Goal: Find specific page/section: Find specific page/section

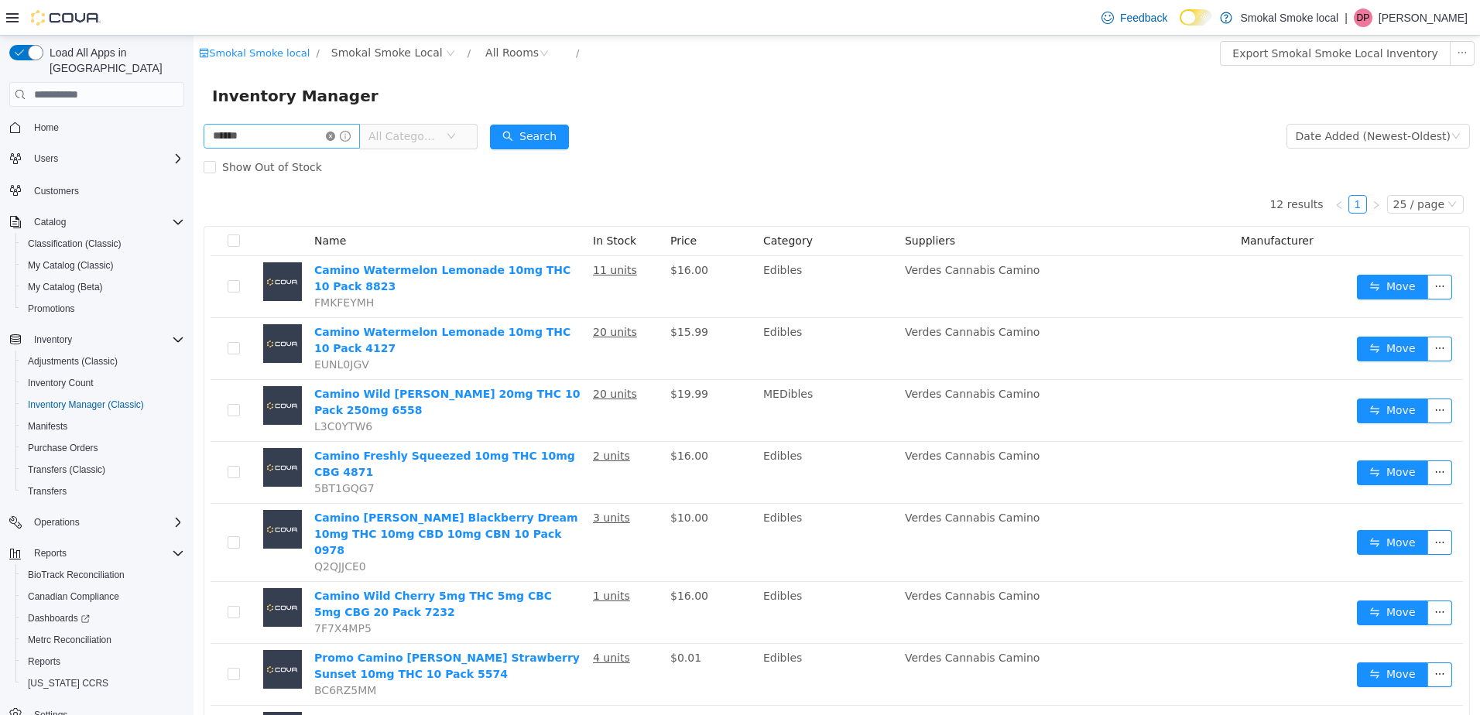
click at [335, 139] on icon "icon: close-circle" at bounding box center [330, 136] width 9 height 9
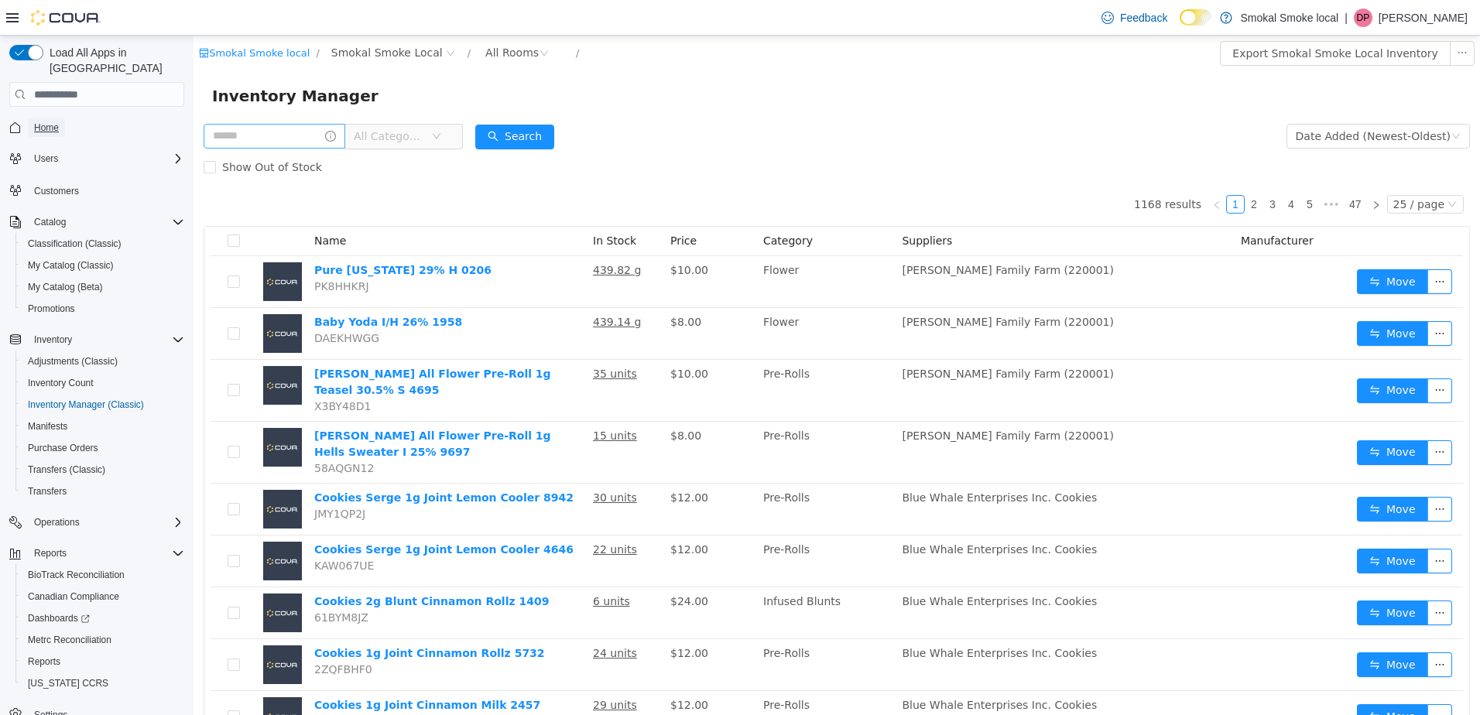
click at [51, 122] on span "Home" at bounding box center [46, 128] width 25 height 12
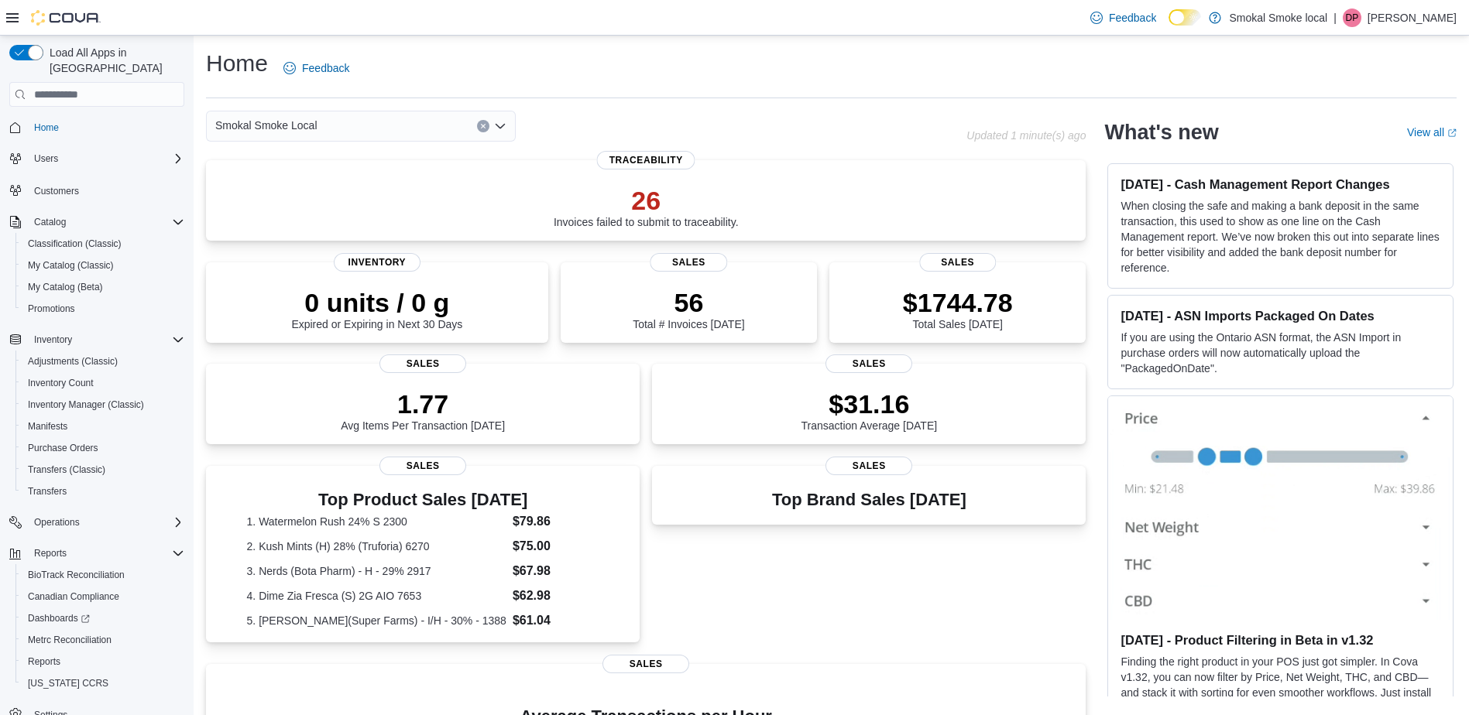
click at [348, 129] on div "Smokal Smoke Local" at bounding box center [361, 126] width 310 height 31
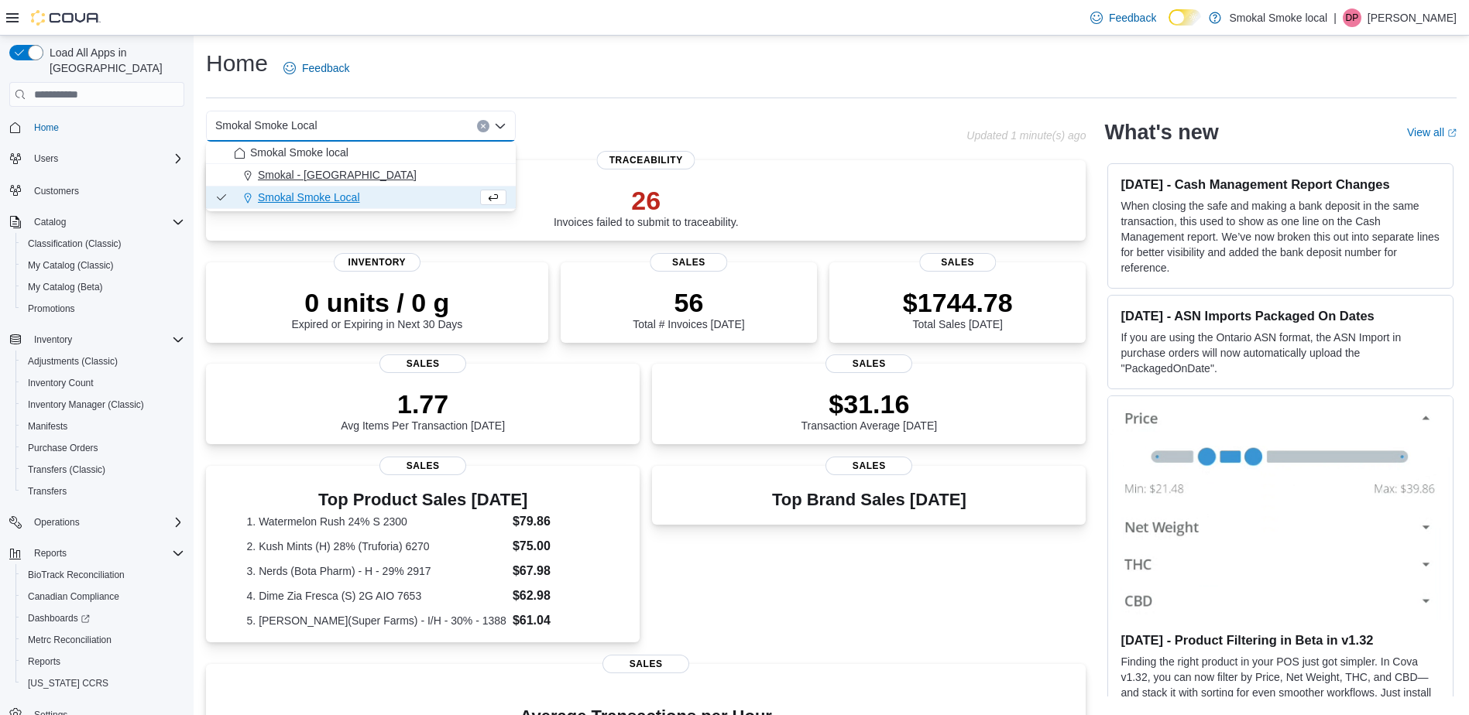
click at [335, 177] on span "Smokal - [GEOGRAPHIC_DATA]" at bounding box center [337, 174] width 159 height 15
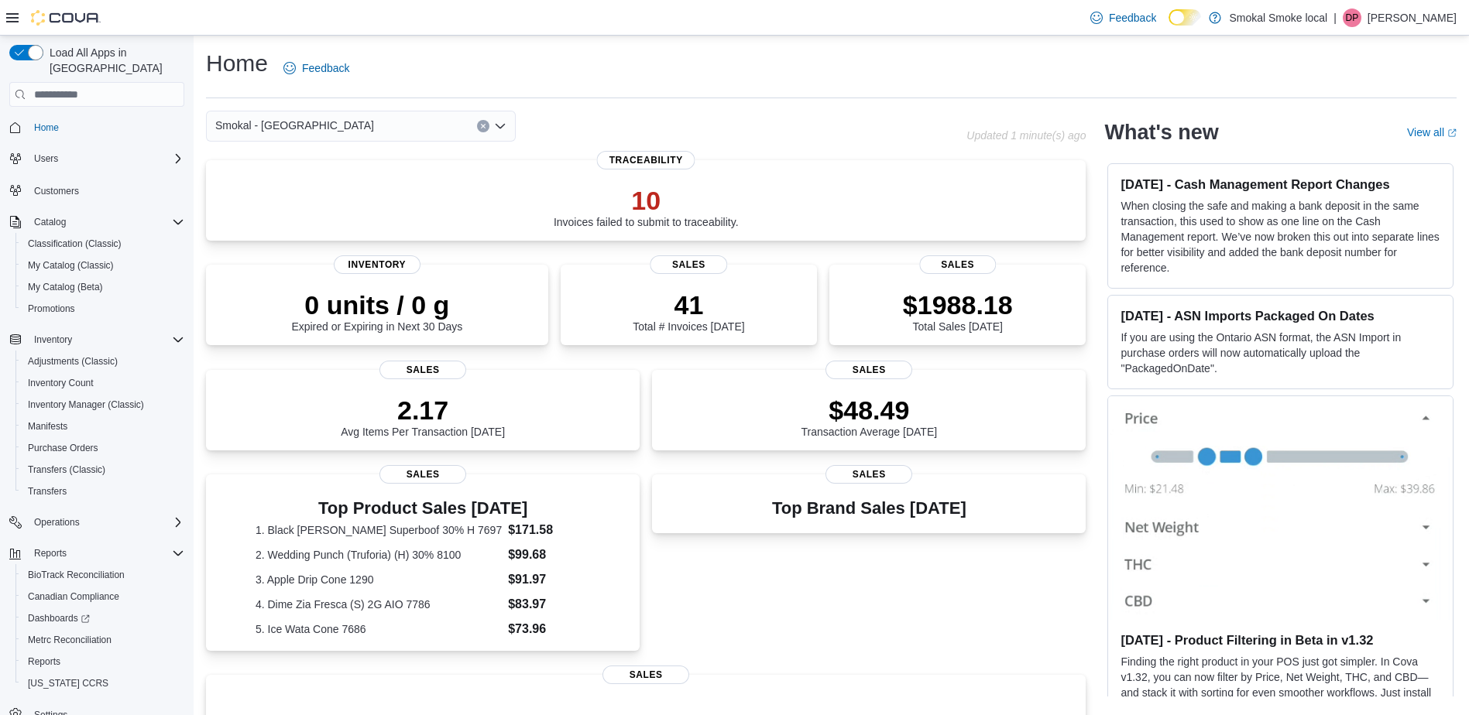
click at [482, 127] on icon "Clear input" at bounding box center [483, 127] width 4 height 4
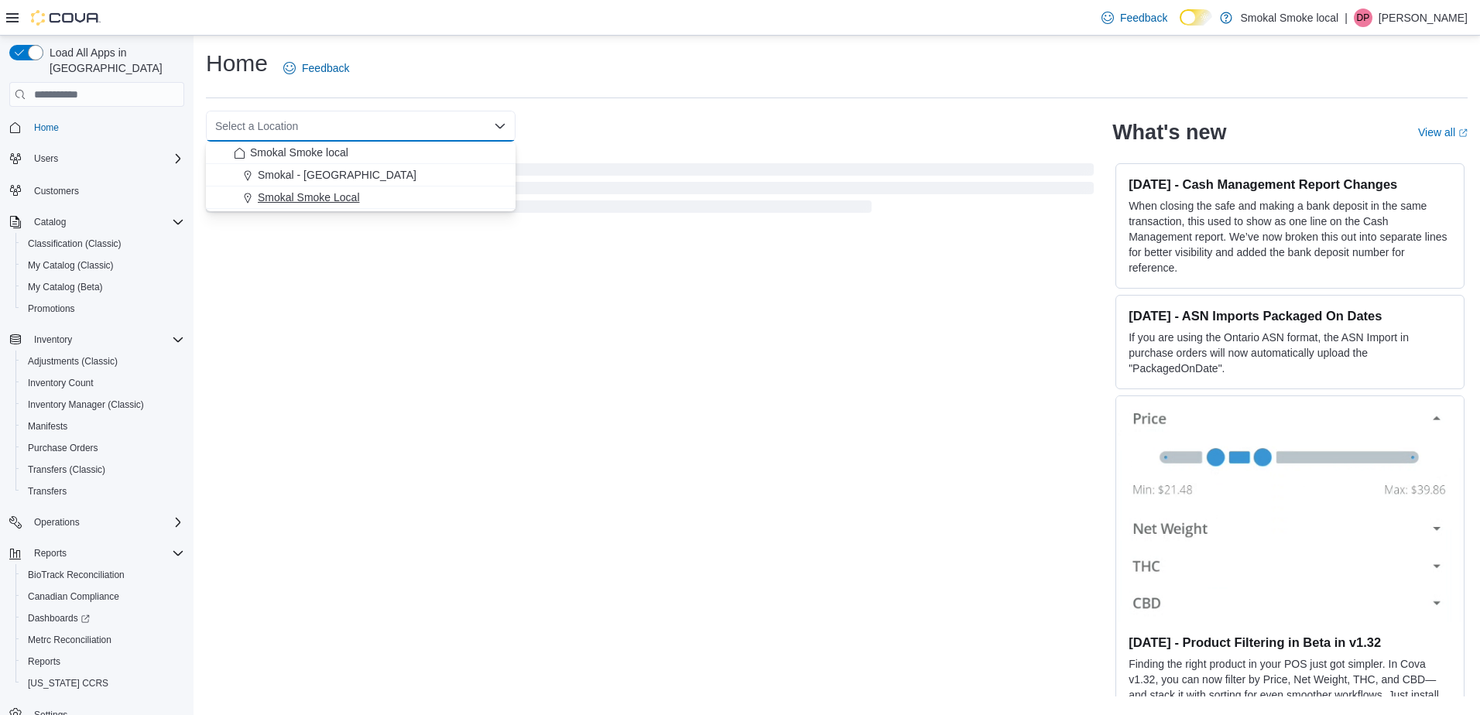
click at [389, 204] on div "Smokal Smoke Local" at bounding box center [370, 197] width 273 height 15
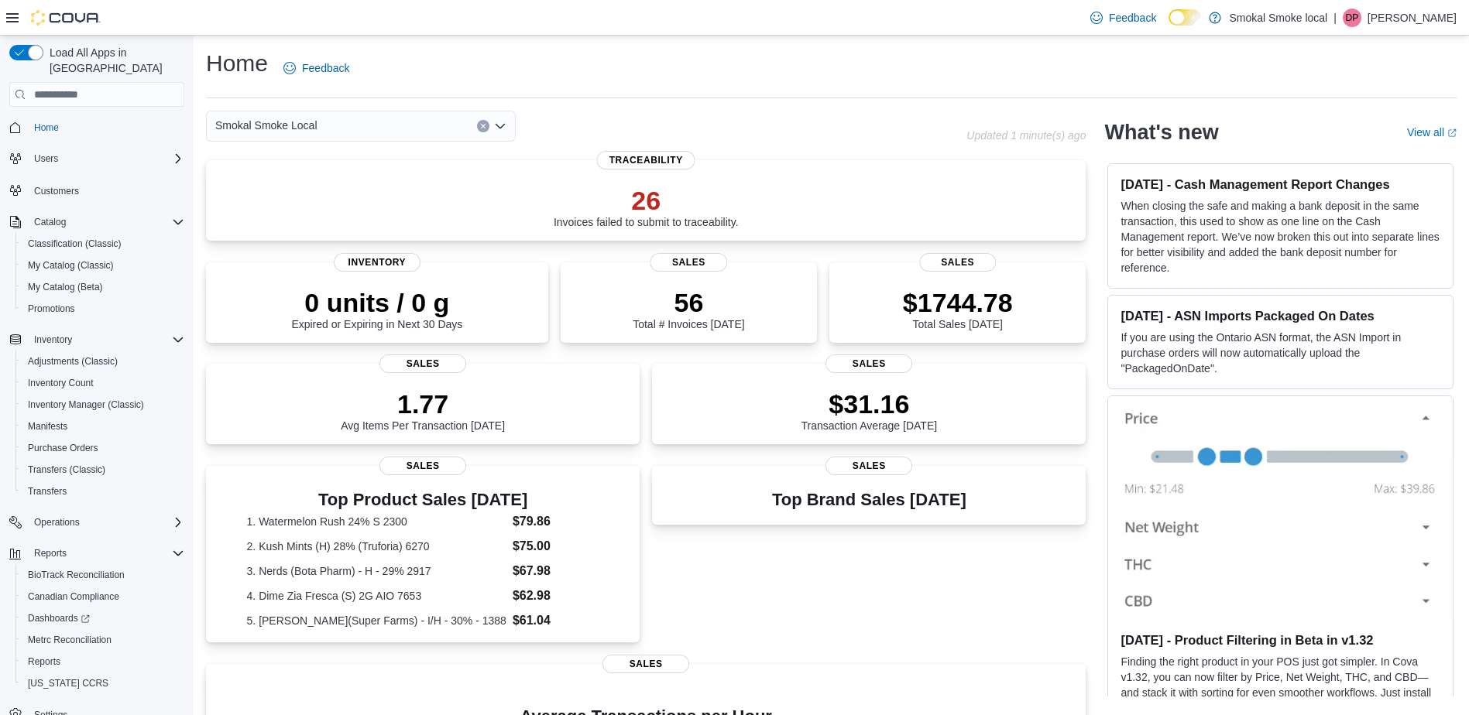
click at [836, 579] on div "Top Brand Sales [DATE] Sales" at bounding box center [869, 556] width 434 height 180
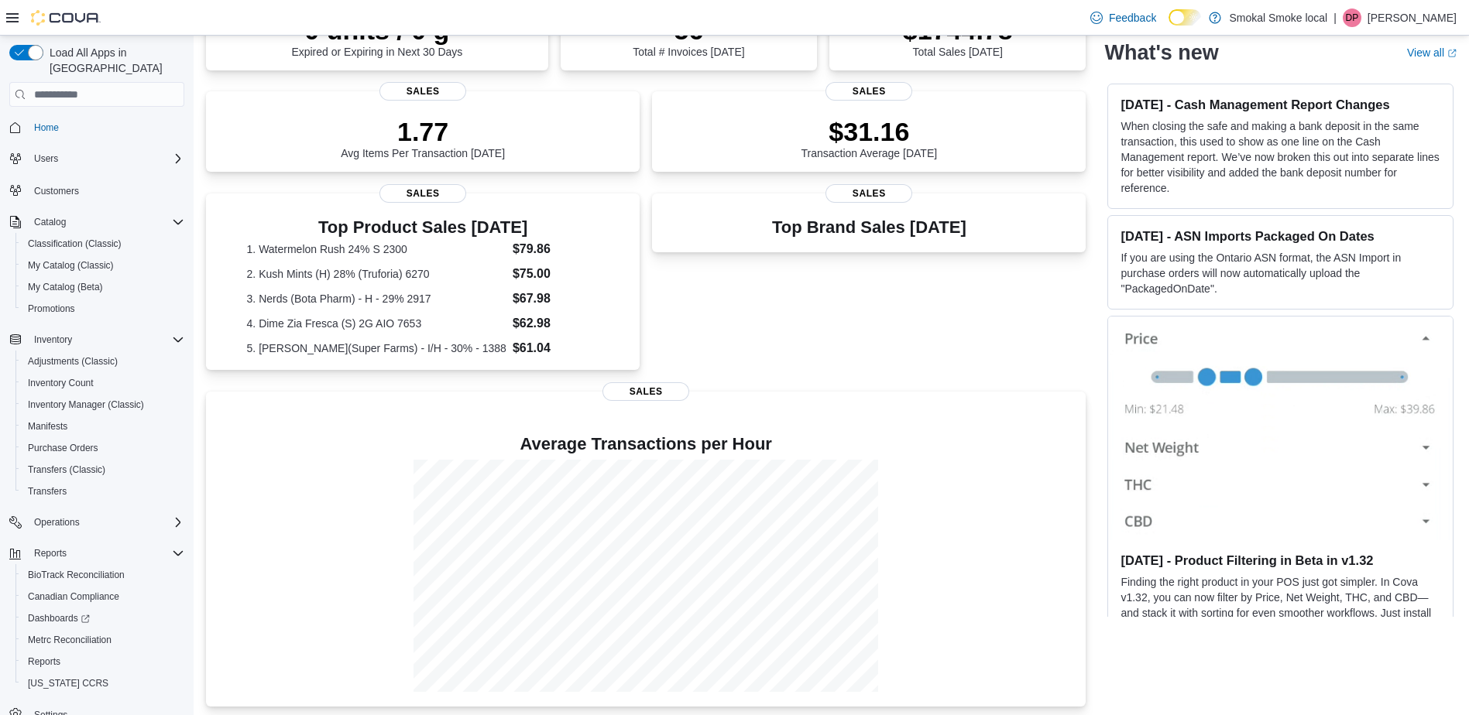
scroll to position [276, 0]
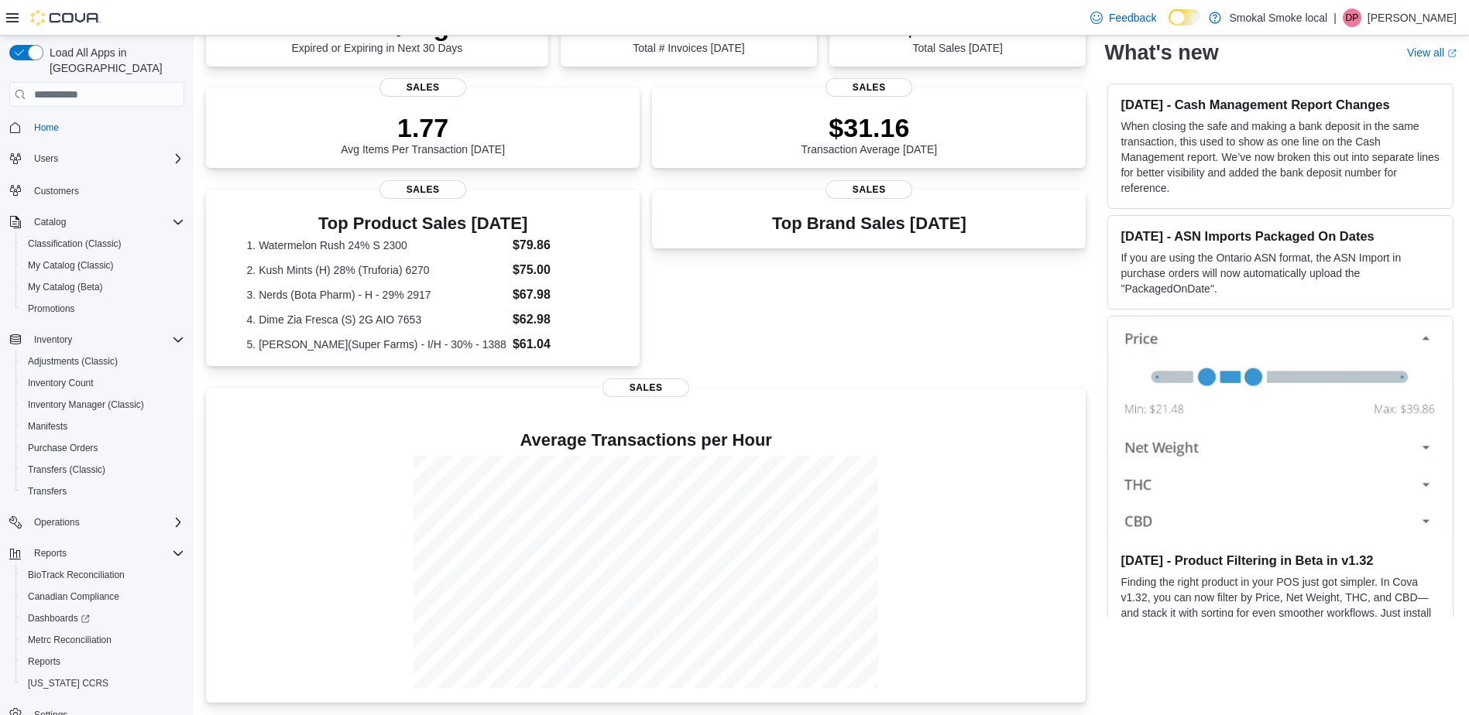
click at [825, 340] on div "Top Brand Sales [DATE] Sales" at bounding box center [869, 280] width 434 height 180
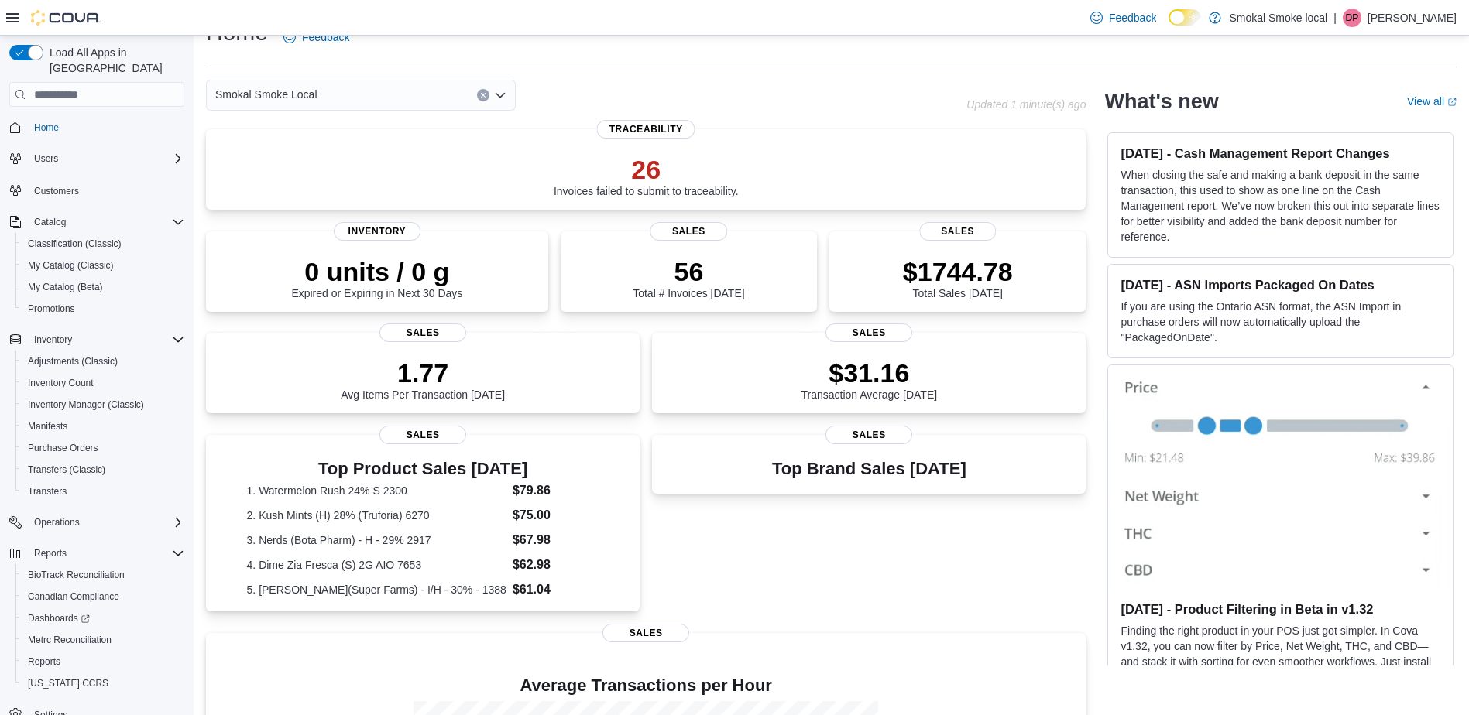
scroll to position [30, 0]
